Goal: Transaction & Acquisition: Subscribe to service/newsletter

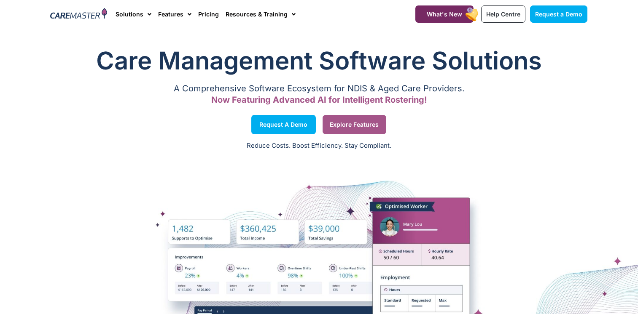
click at [382, 121] on link "Explore Features" at bounding box center [354, 124] width 64 height 19
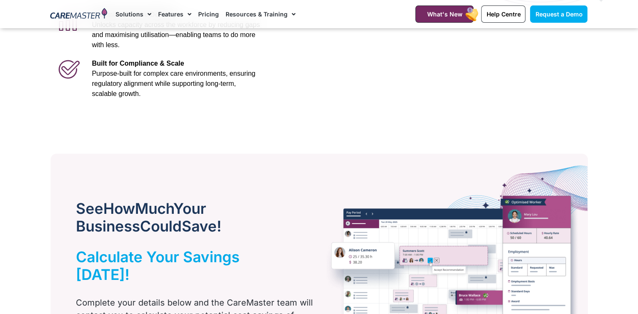
scroll to position [337, 0]
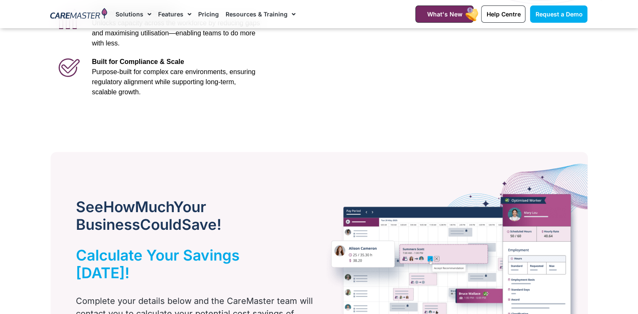
click at [200, 17] on link "Pricing" at bounding box center [208, 14] width 21 height 28
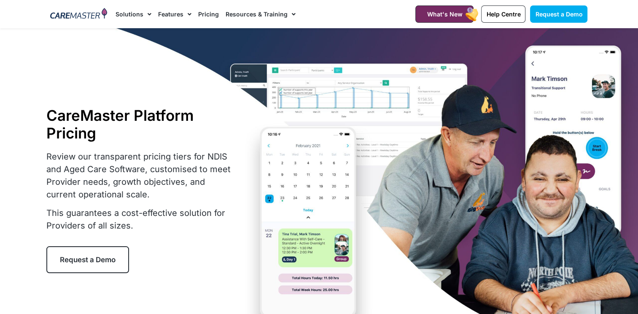
click at [198, 17] on link "Pricing" at bounding box center [208, 14] width 21 height 28
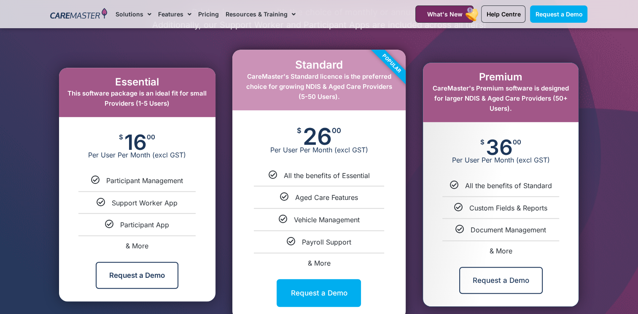
scroll to position [421, 0]
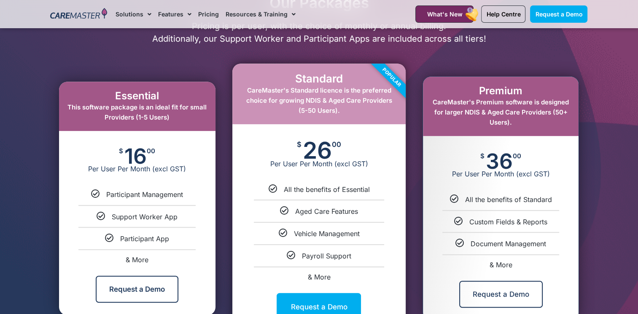
click at [160, 16] on link "Features" at bounding box center [174, 14] width 33 height 28
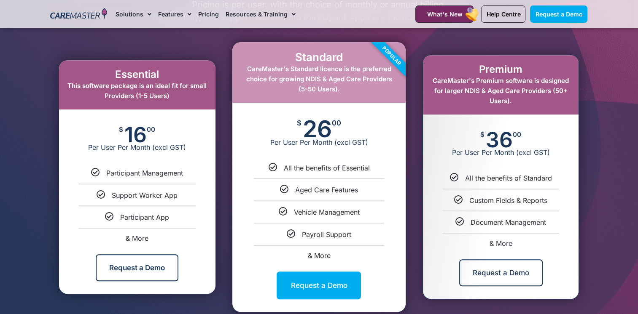
scroll to position [464, 0]
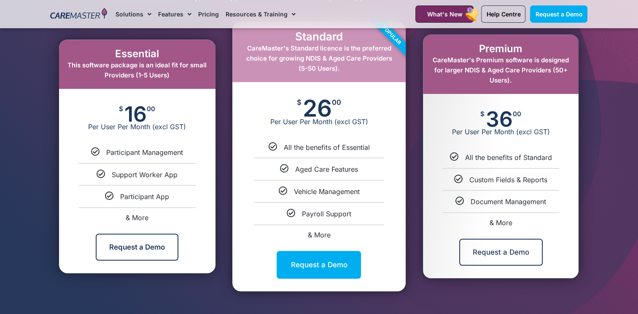
click at [130, 219] on span "& More" at bounding box center [137, 218] width 23 height 8
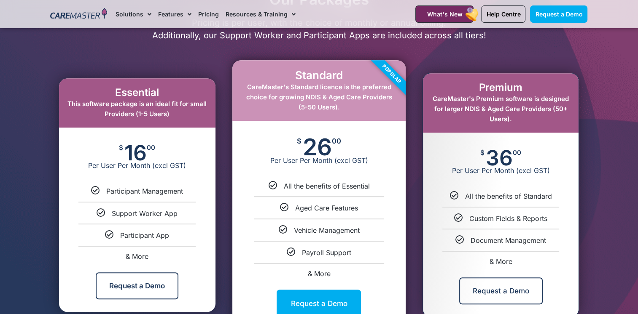
scroll to position [467, 0]
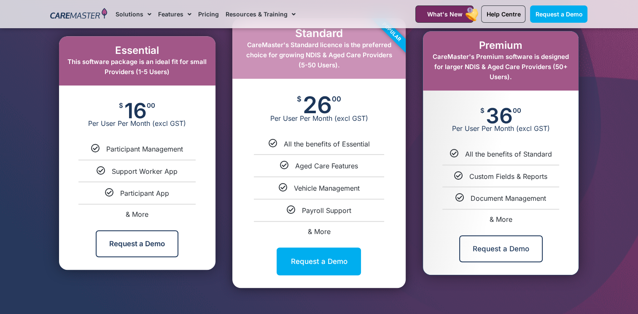
click at [319, 231] on link "& More" at bounding box center [318, 232] width 23 height 8
select select "****"
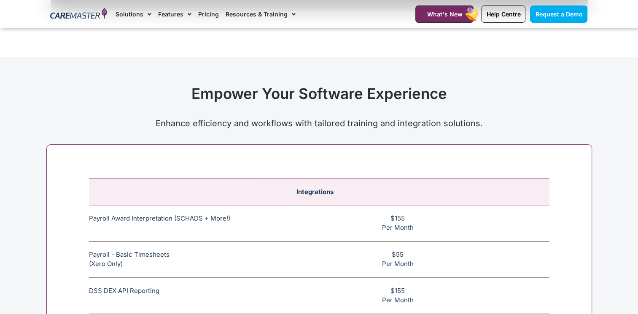
scroll to position [4274, 0]
